Goal: Task Accomplishment & Management: Manage account settings

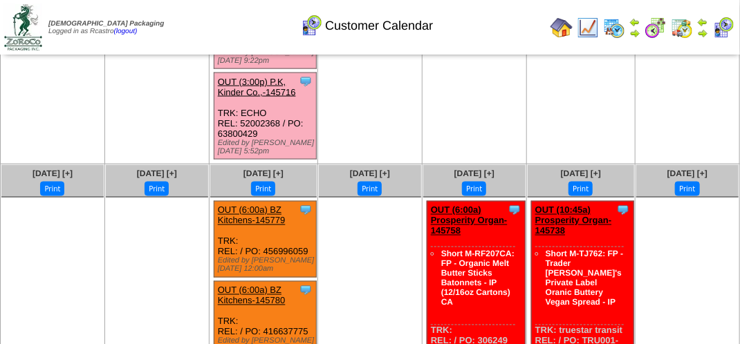
scroll to position [702, 0]
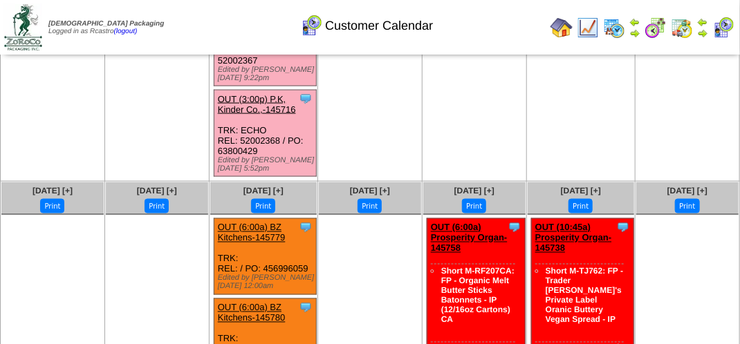
click at [594, 32] on img at bounding box center [588, 28] width 22 height 22
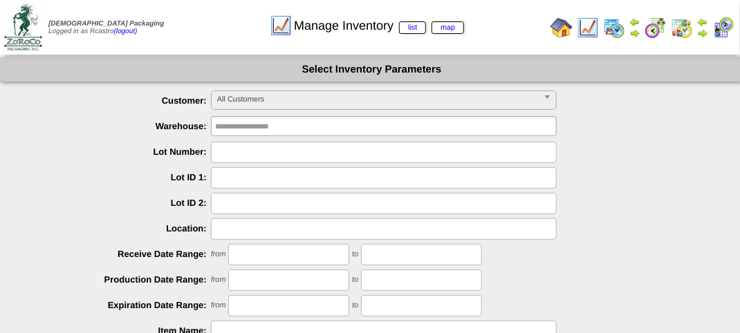
click at [314, 97] on span "All Customers" at bounding box center [377, 99] width 321 height 17
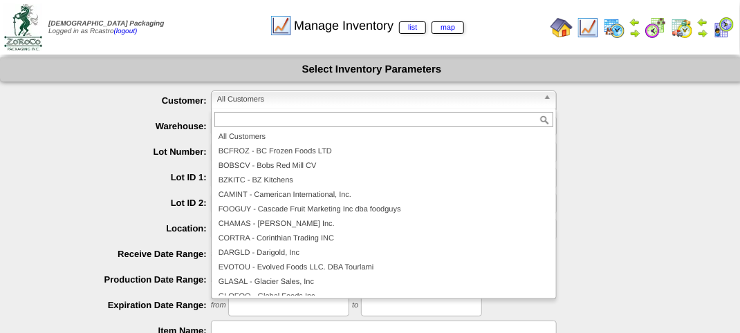
scroll to position [124, 0]
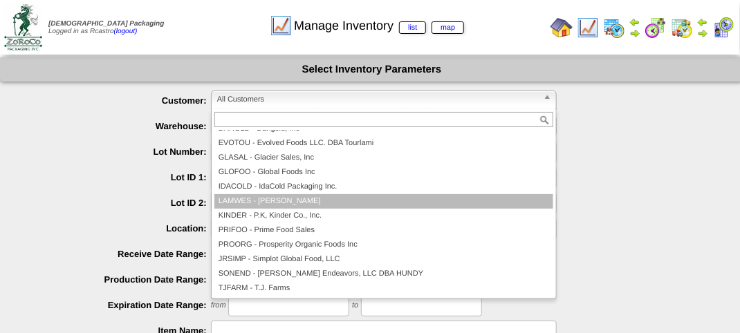
click at [346, 194] on li "LAMWES - [PERSON_NAME]" at bounding box center [383, 201] width 339 height 15
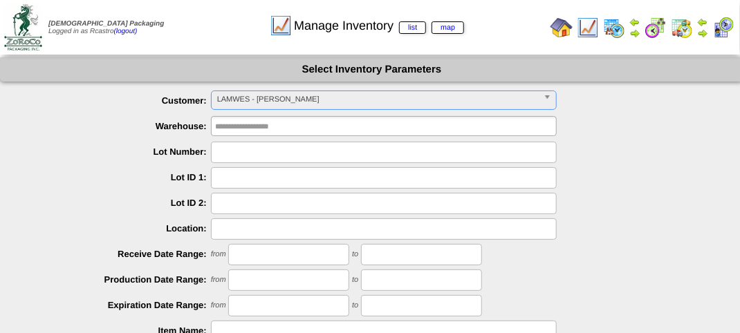
click at [236, 150] on input "text" at bounding box center [384, 152] width 346 height 21
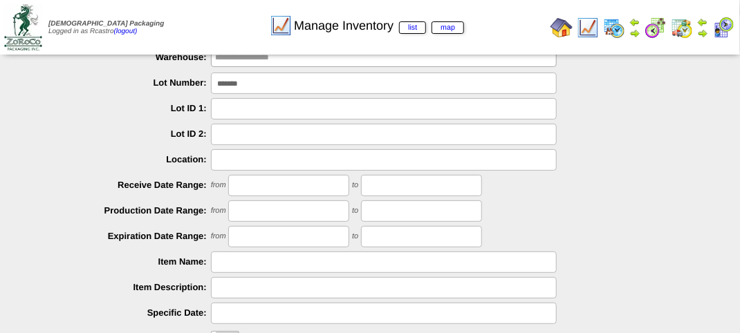
click at [218, 84] on input "*******" at bounding box center [384, 83] width 346 height 21
click at [221, 84] on input "*******" at bounding box center [384, 83] width 346 height 21
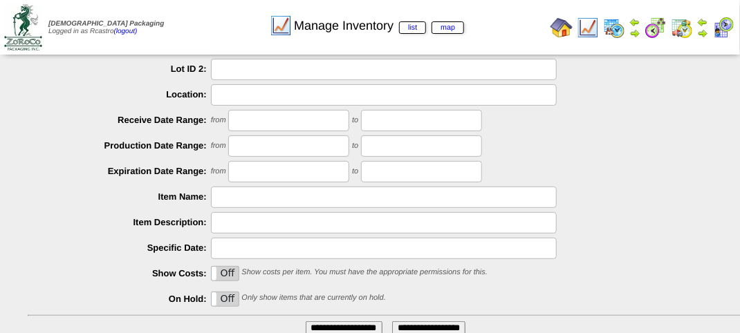
scroll to position [243, 0]
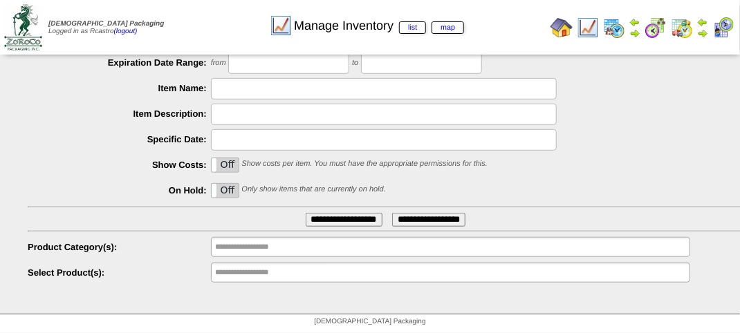
type input "*******"
click at [335, 220] on input "**********" at bounding box center [344, 220] width 77 height 14
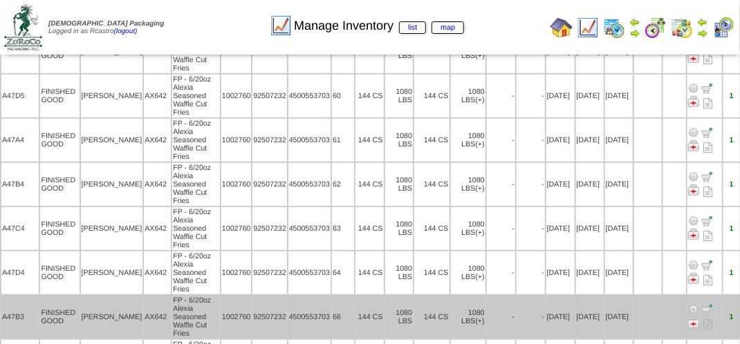
scroll to position [307, 0]
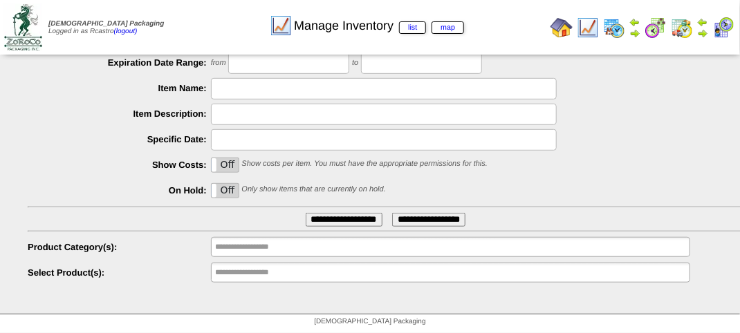
scroll to position [243, 0]
click at [272, 248] on input "text" at bounding box center [259, 247] width 88 height 17
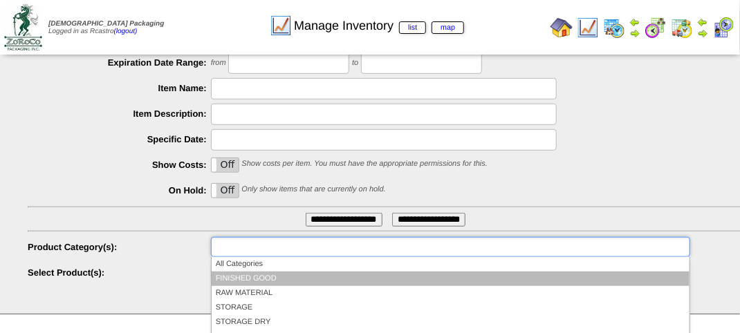
click at [271, 274] on li "FINISHED GOOD" at bounding box center [451, 279] width 478 height 15
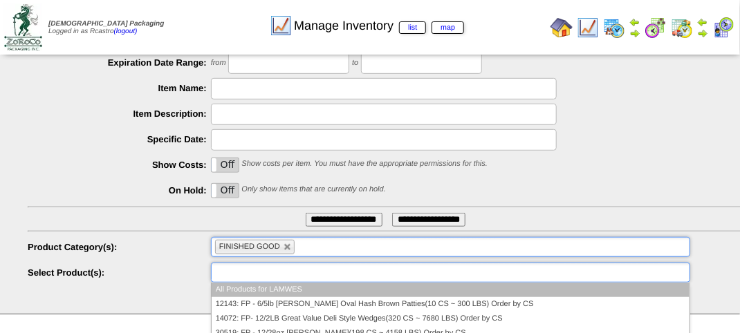
click at [271, 270] on input "text" at bounding box center [259, 272] width 88 height 17
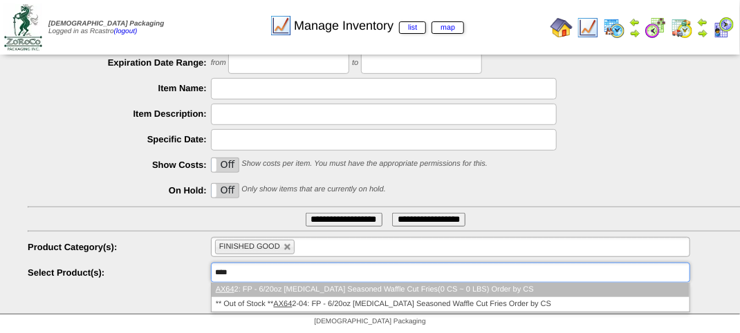
type input "*****"
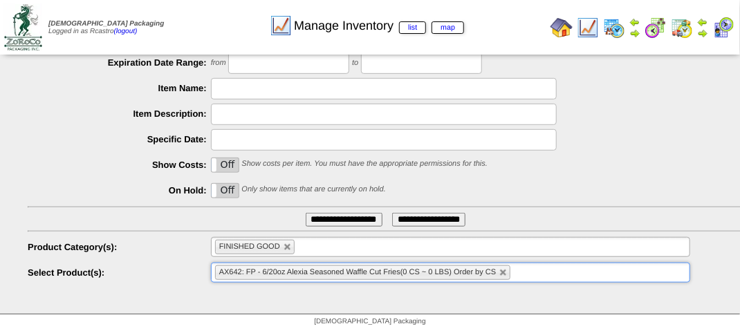
click at [293, 275] on span "AX642: FP - 6/20oz Alexia Seasoned Waffle Cut Fries(0 CS ~ 0 LBS) Order by CS" at bounding box center [357, 272] width 277 height 8
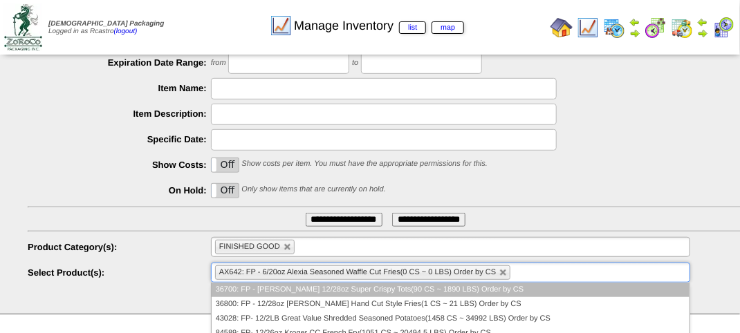
scroll to position [174, 0]
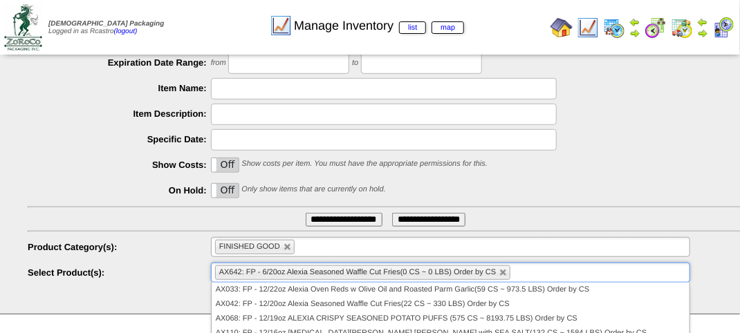
click at [347, 212] on ul "**********" at bounding box center [371, 66] width 743 height 436
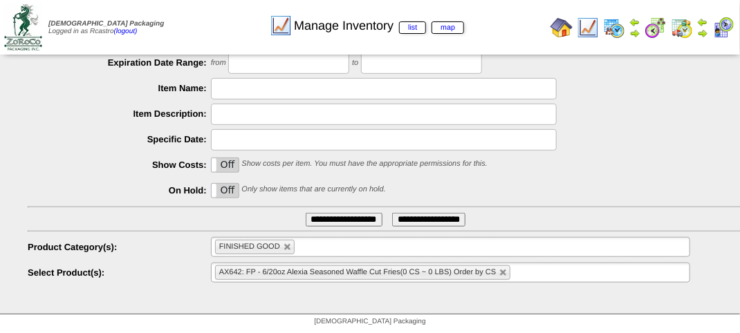
click at [348, 220] on input "**********" at bounding box center [344, 220] width 77 height 14
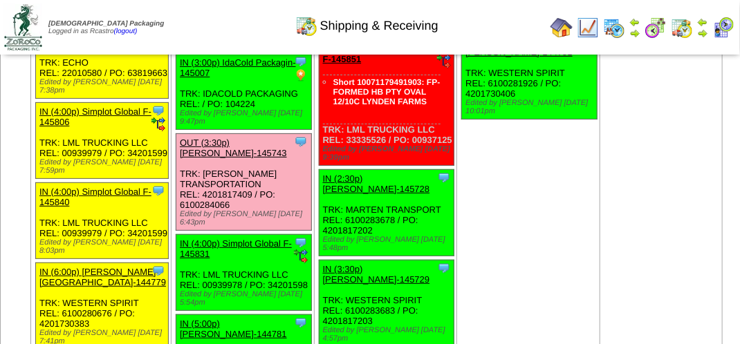
scroll to position [2005, 0]
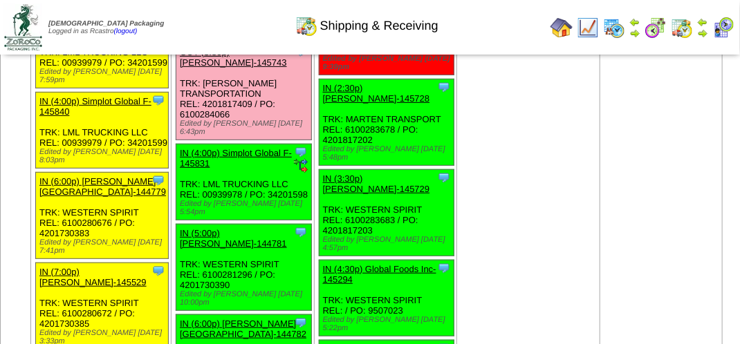
click at [248, 68] on link "OUT (3:30p) [PERSON_NAME]-145743" at bounding box center [233, 57] width 107 height 21
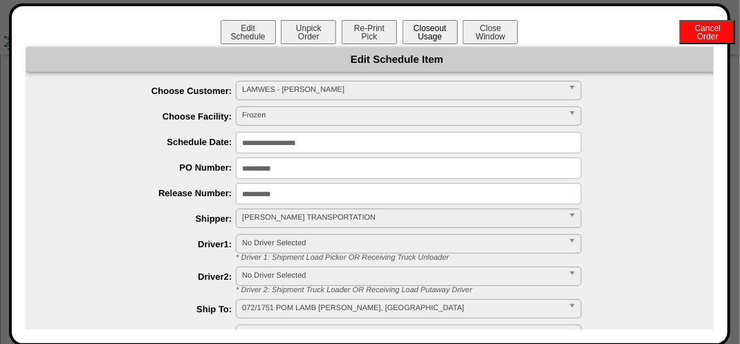
click at [427, 29] on button "Closeout Usage" at bounding box center [429, 32] width 55 height 24
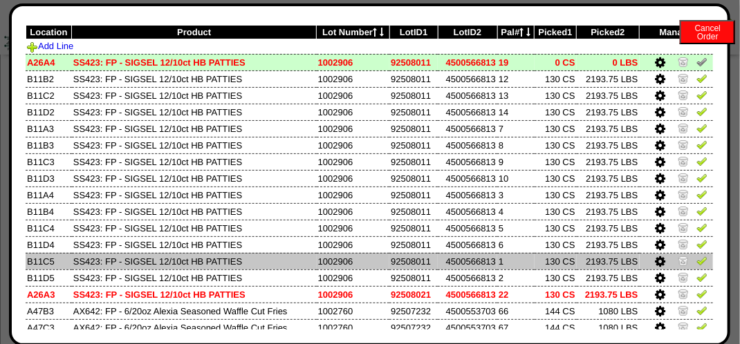
scroll to position [69, 0]
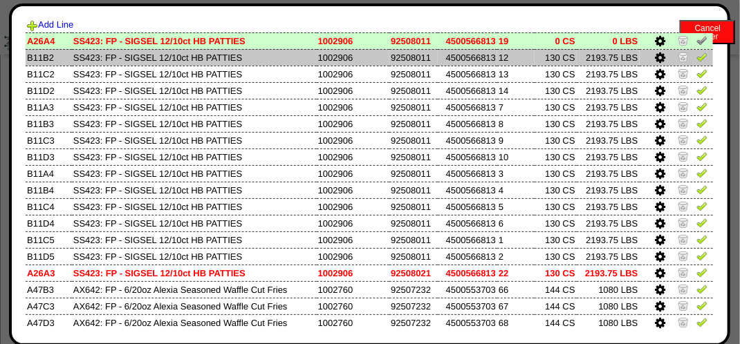
click at [655, 58] on icon at bounding box center [660, 58] width 10 height 12
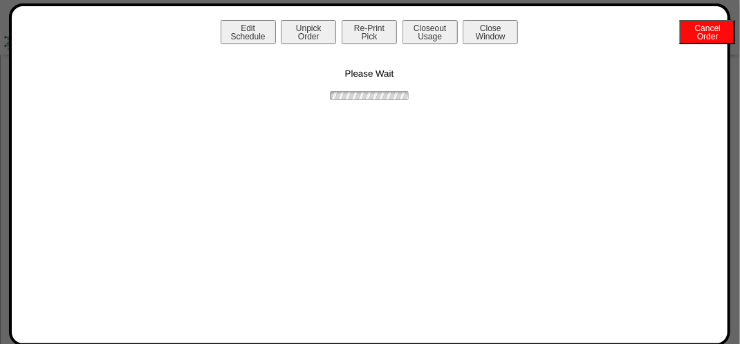
scroll to position [0, 0]
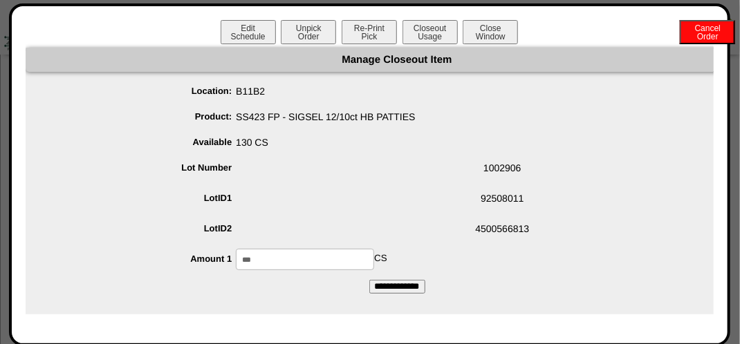
click at [308, 252] on input "***" at bounding box center [305, 259] width 138 height 21
type input "***"
drag, startPoint x: 288, startPoint y: 292, endPoint x: 300, endPoint y: 292, distance: 11.8
click at [291, 292] on form "Manage Closeout Item Location: B11B2 Product: SS423 FP - SIGSEL 12/10ct HB PATT…" at bounding box center [397, 171] width 743 height 246
click at [379, 289] on input "**********" at bounding box center [397, 287] width 56 height 14
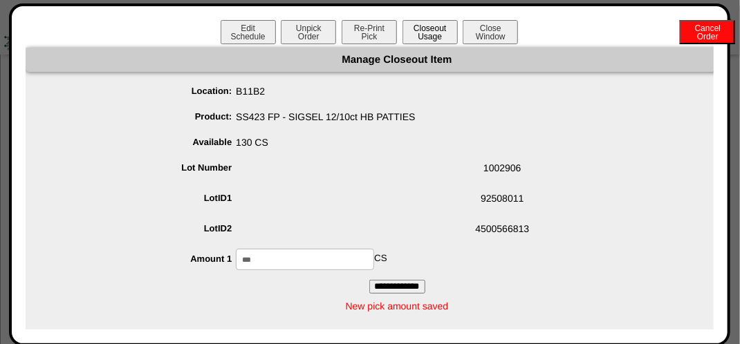
click at [434, 32] on button "Closeout Usage" at bounding box center [429, 32] width 55 height 24
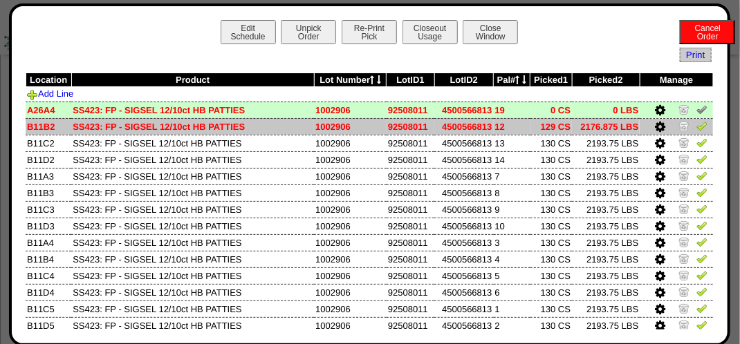
click at [698, 125] on img at bounding box center [701, 125] width 11 height 11
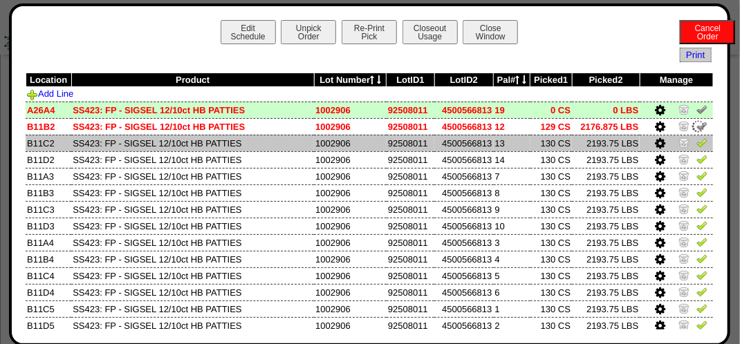
click at [696, 137] on img at bounding box center [701, 142] width 11 height 11
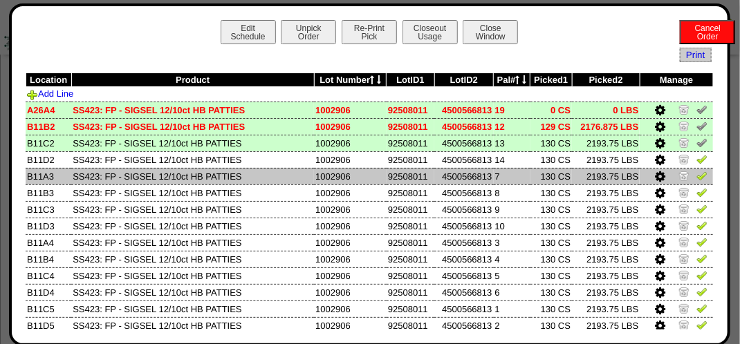
drag, startPoint x: 688, startPoint y: 165, endPoint x: 691, endPoint y: 173, distance: 8.7
click at [696, 165] on link at bounding box center [701, 161] width 11 height 10
click at [696, 176] on img at bounding box center [701, 175] width 11 height 11
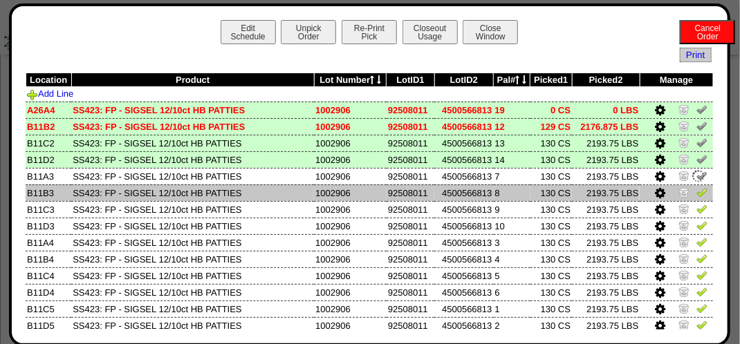
click at [696, 189] on img at bounding box center [701, 192] width 11 height 11
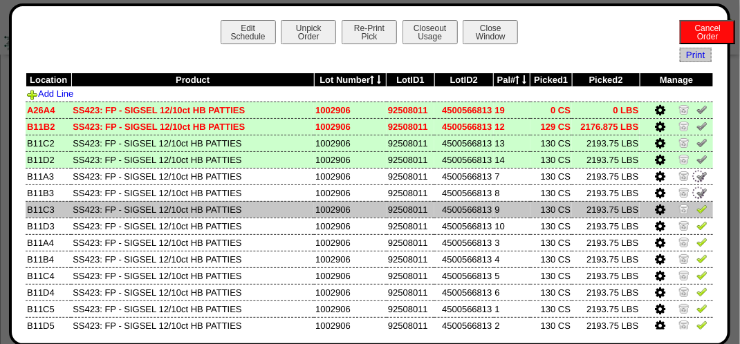
drag, startPoint x: 698, startPoint y: 206, endPoint x: 697, endPoint y: 214, distance: 8.4
click at [697, 210] on td at bounding box center [675, 209] width 73 height 17
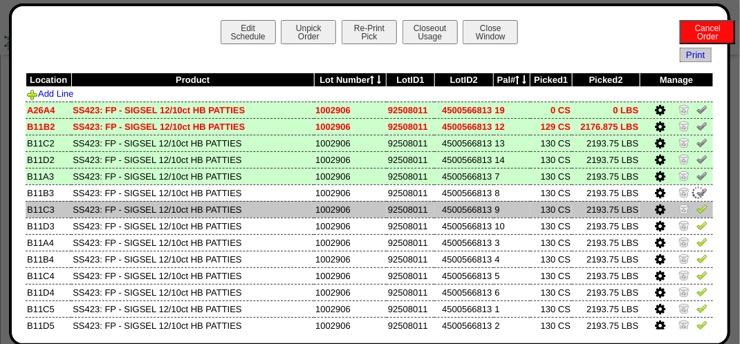
click at [697, 215] on link at bounding box center [701, 211] width 11 height 10
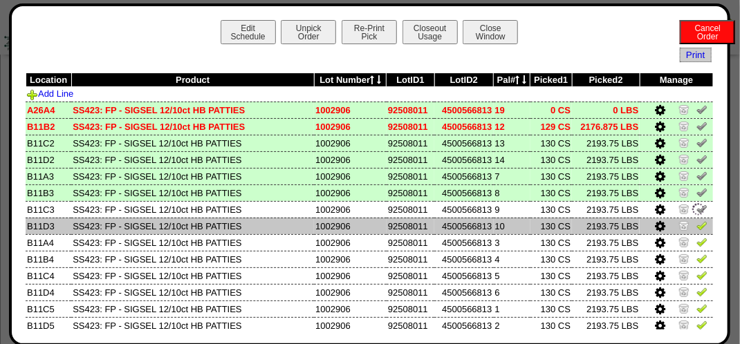
click at [696, 223] on img at bounding box center [701, 225] width 11 height 11
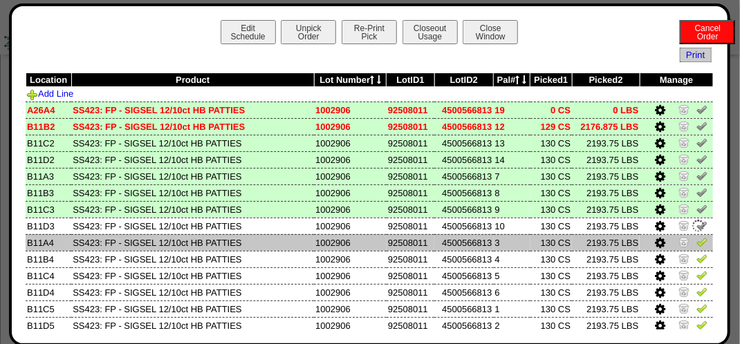
click at [696, 241] on img at bounding box center [701, 241] width 11 height 11
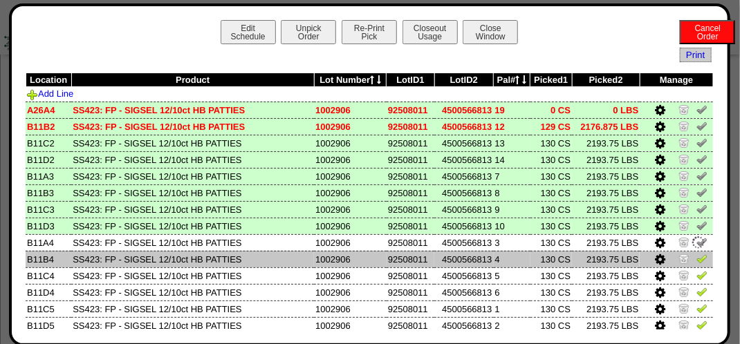
click at [696, 255] on img at bounding box center [701, 258] width 11 height 11
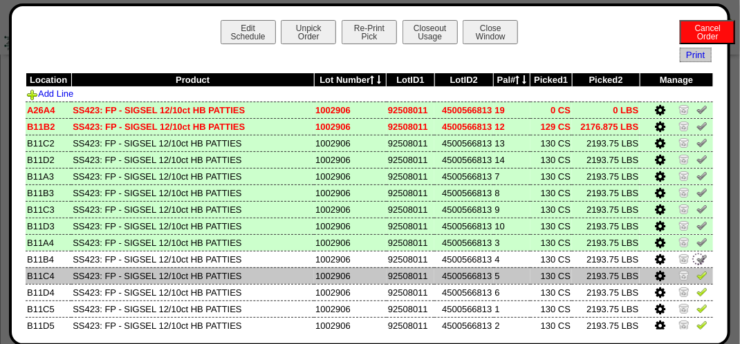
click at [696, 272] on img at bounding box center [701, 275] width 11 height 11
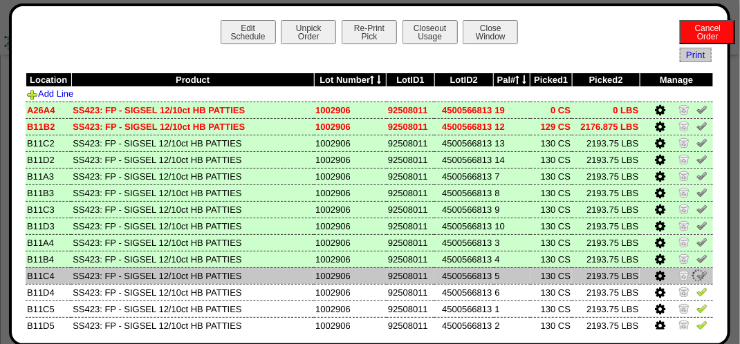
scroll to position [69, 0]
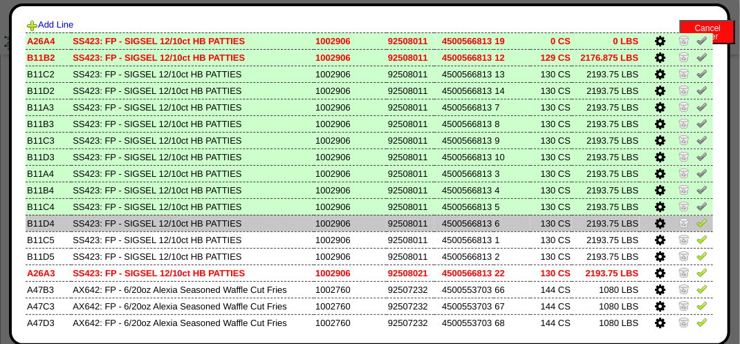
click at [696, 226] on img at bounding box center [701, 222] width 11 height 11
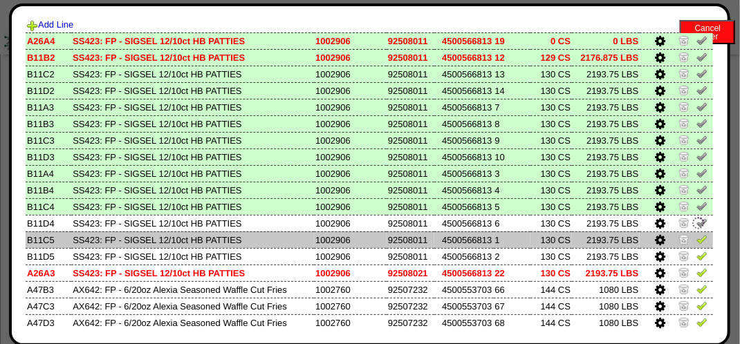
click at [696, 239] on img at bounding box center [701, 239] width 11 height 11
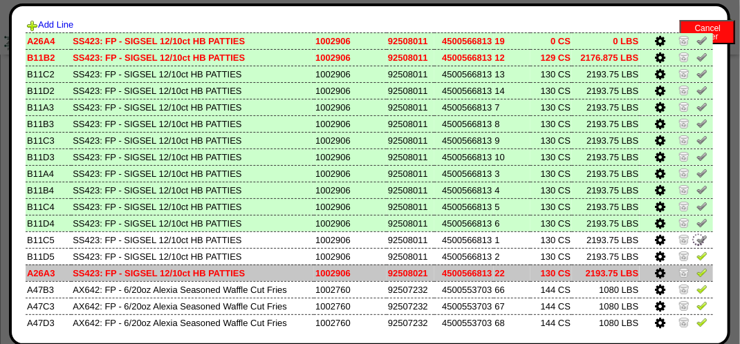
click at [695, 266] on td at bounding box center [675, 273] width 73 height 17
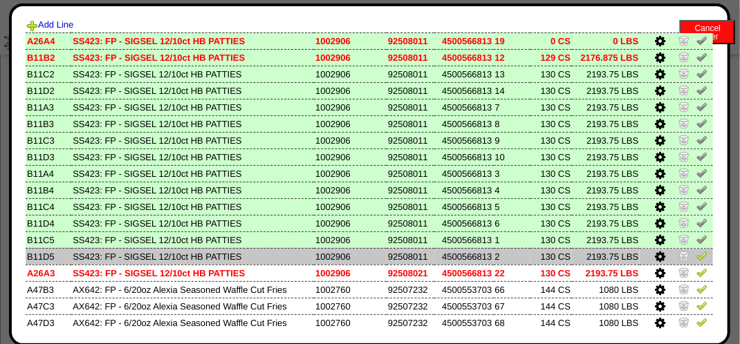
click at [696, 261] on img at bounding box center [701, 255] width 11 height 11
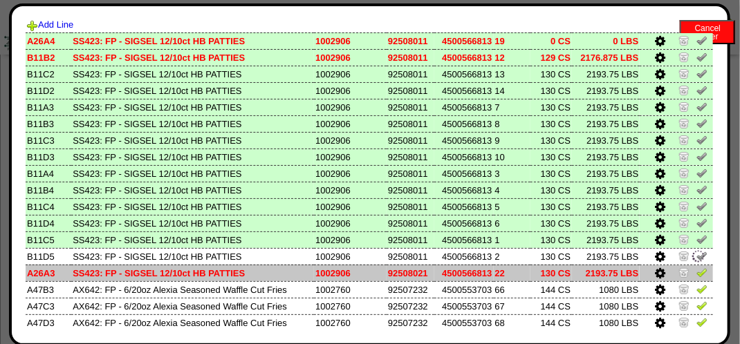
click at [692, 281] on td at bounding box center [675, 273] width 73 height 17
click at [696, 279] on link at bounding box center [701, 275] width 11 height 10
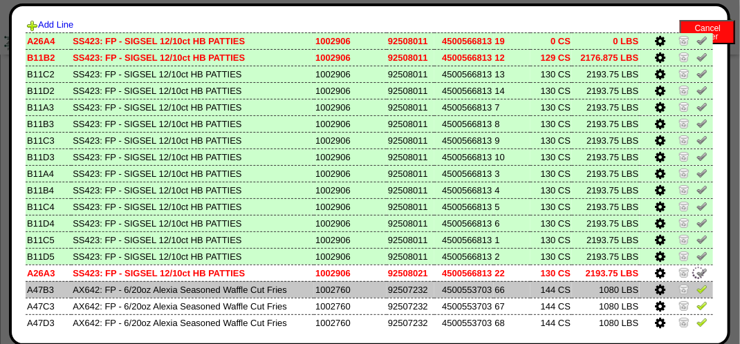
click at [696, 293] on img at bounding box center [701, 288] width 11 height 11
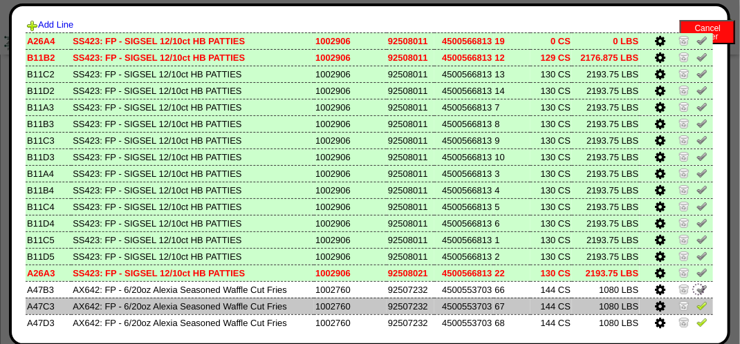
click at [696, 306] on img at bounding box center [701, 305] width 11 height 11
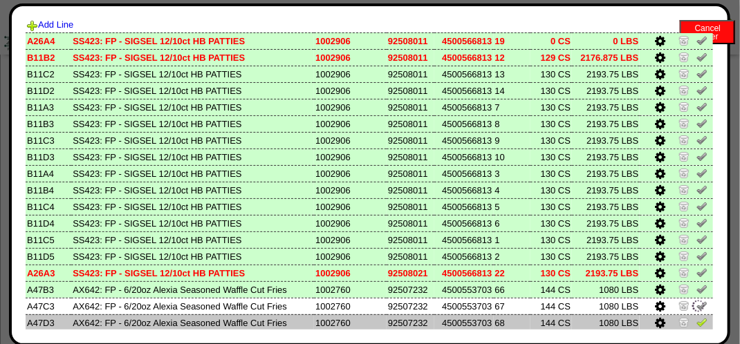
click at [696, 324] on img at bounding box center [701, 322] width 11 height 11
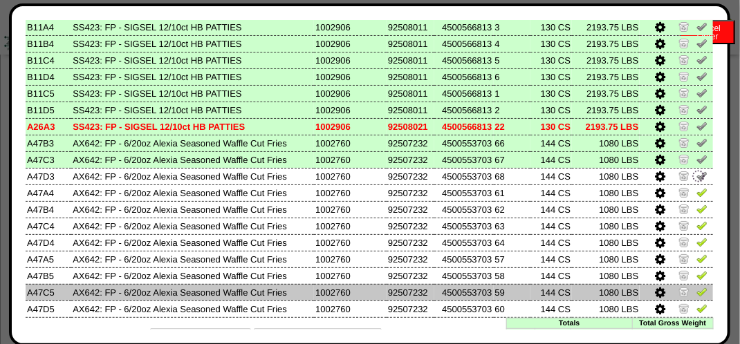
scroll to position [241, 0]
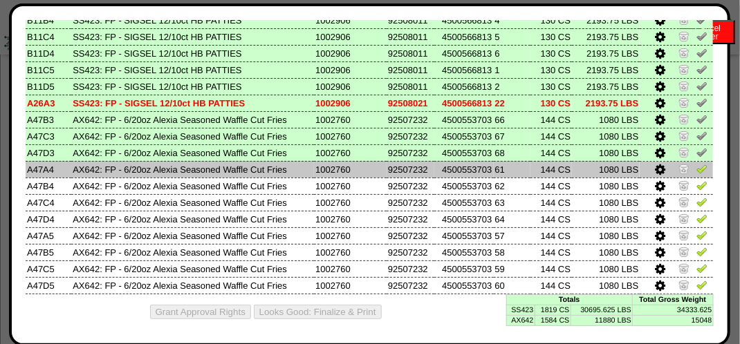
click at [696, 173] on link at bounding box center [701, 171] width 11 height 10
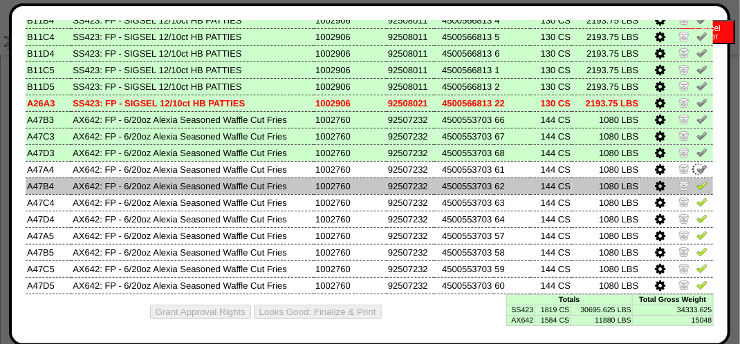
click at [696, 180] on img at bounding box center [701, 185] width 11 height 11
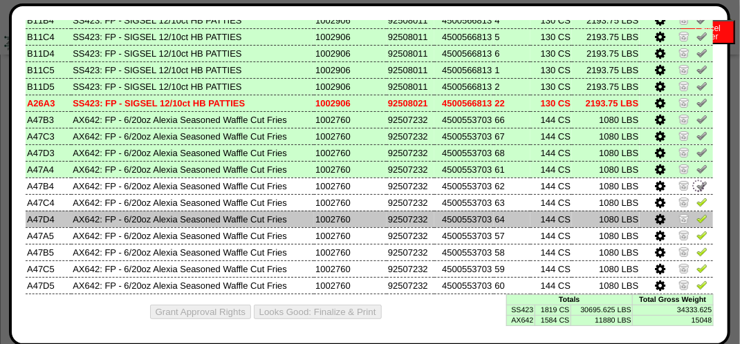
drag, startPoint x: 691, startPoint y: 203, endPoint x: 691, endPoint y: 212, distance: 9.0
click at [696, 204] on img at bounding box center [701, 201] width 11 height 11
click at [696, 215] on img at bounding box center [701, 218] width 11 height 11
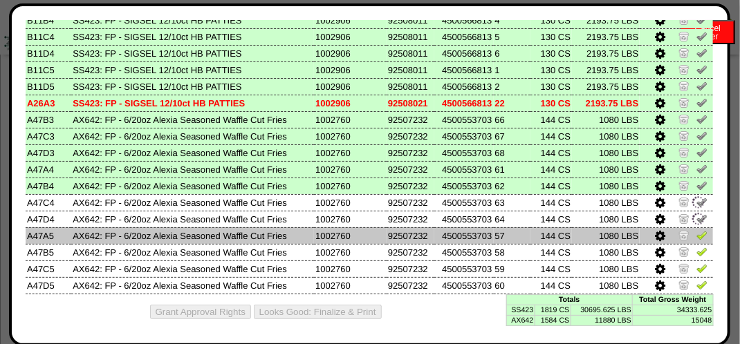
click at [696, 231] on img at bounding box center [701, 235] width 11 height 11
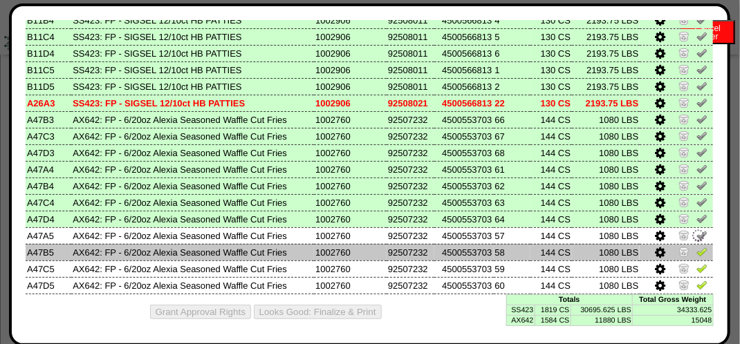
click at [696, 246] on img at bounding box center [701, 251] width 11 height 11
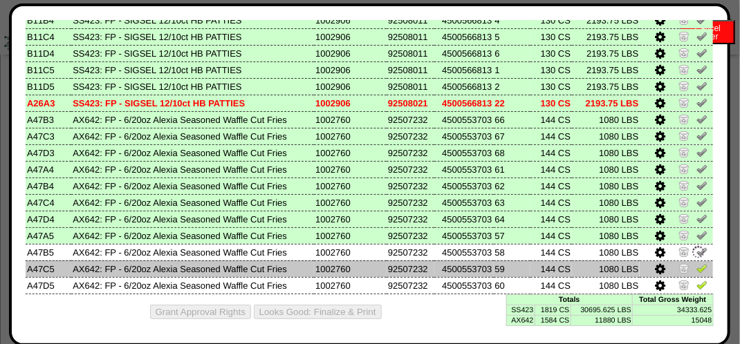
click at [696, 264] on img at bounding box center [701, 268] width 11 height 11
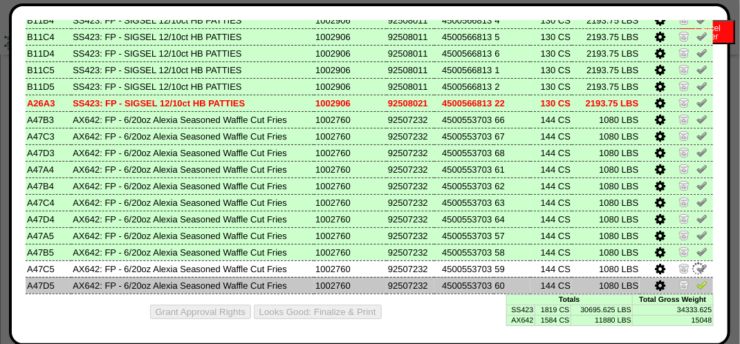
click at [696, 283] on img at bounding box center [701, 284] width 11 height 11
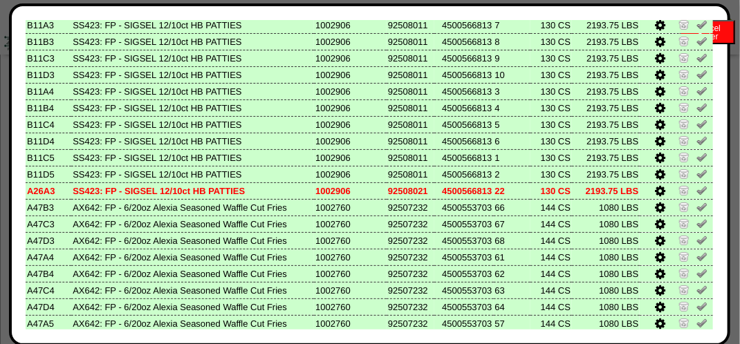
scroll to position [0, 0]
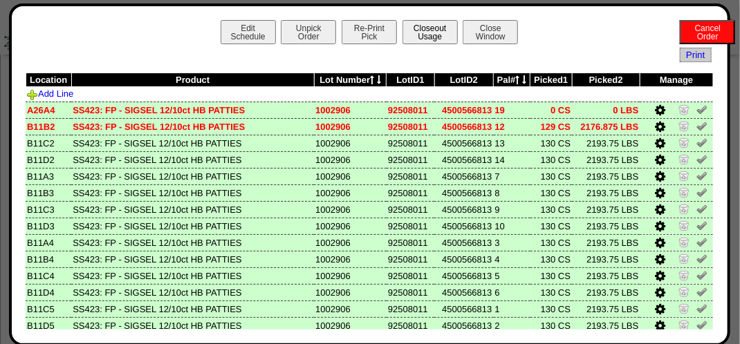
click at [426, 26] on button "Closeout Usage" at bounding box center [429, 32] width 55 height 24
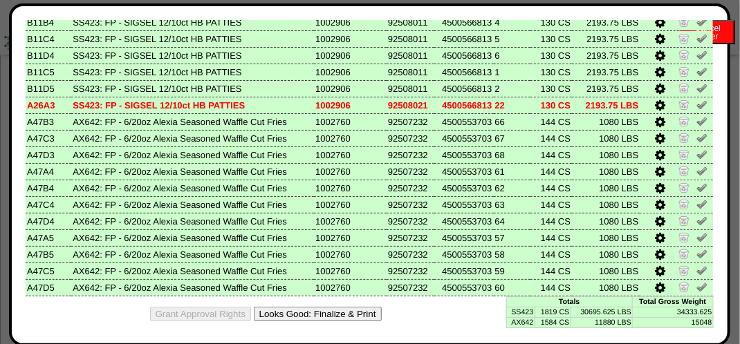
scroll to position [241, 0]
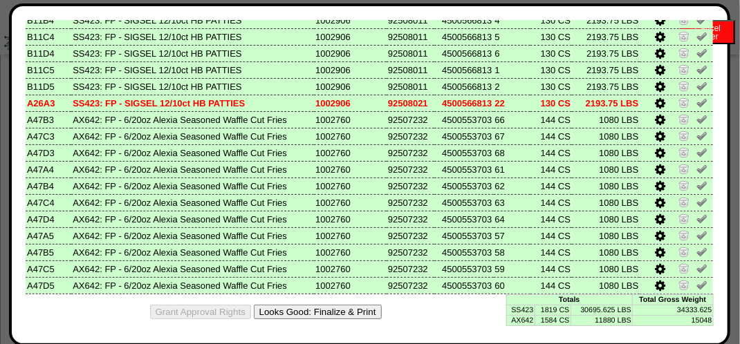
click at [343, 317] on button "Looks Good: Finalize & Print" at bounding box center [318, 312] width 128 height 15
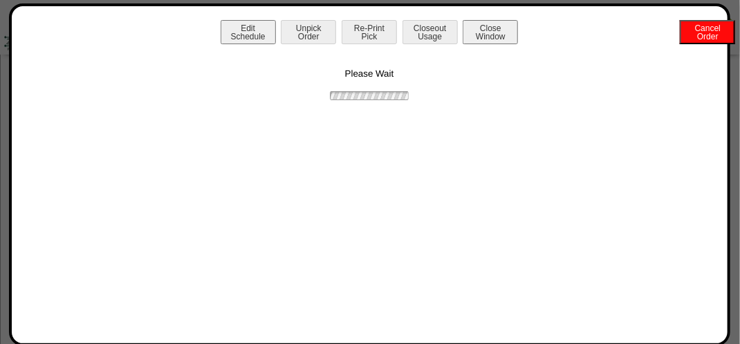
scroll to position [0, 0]
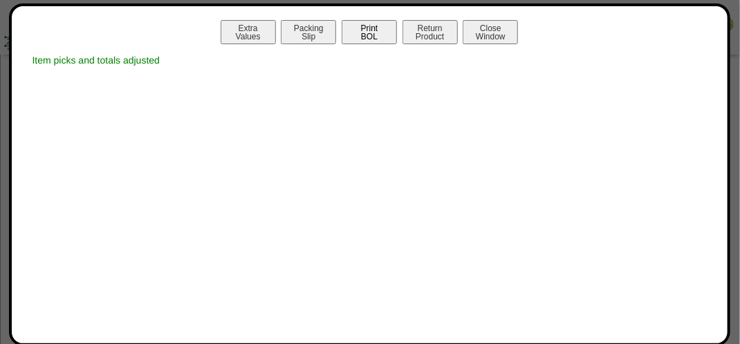
click at [374, 37] on button "Print BOL" at bounding box center [369, 32] width 55 height 24
